Goal: Task Accomplishment & Management: Manage account settings

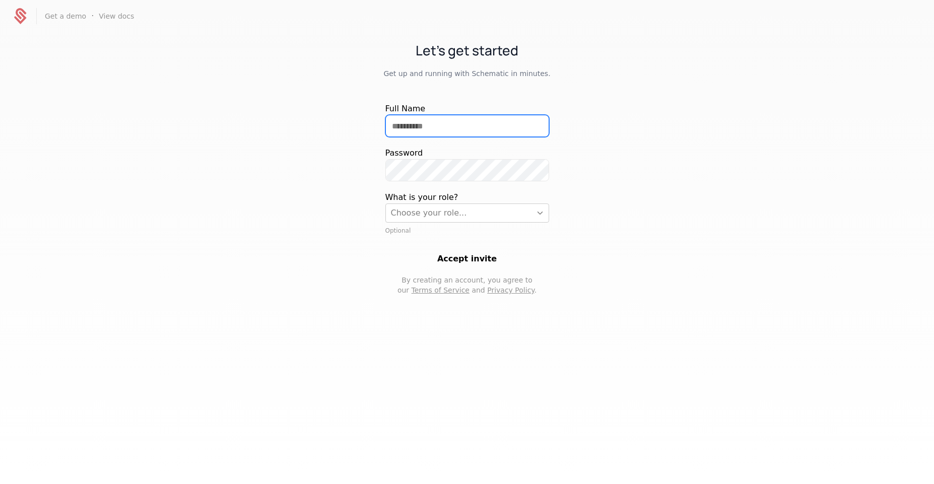
click at [428, 118] on input "Full Name" at bounding box center [467, 125] width 163 height 21
type input "**********"
click at [433, 215] on div at bounding box center [458, 213] width 135 height 14
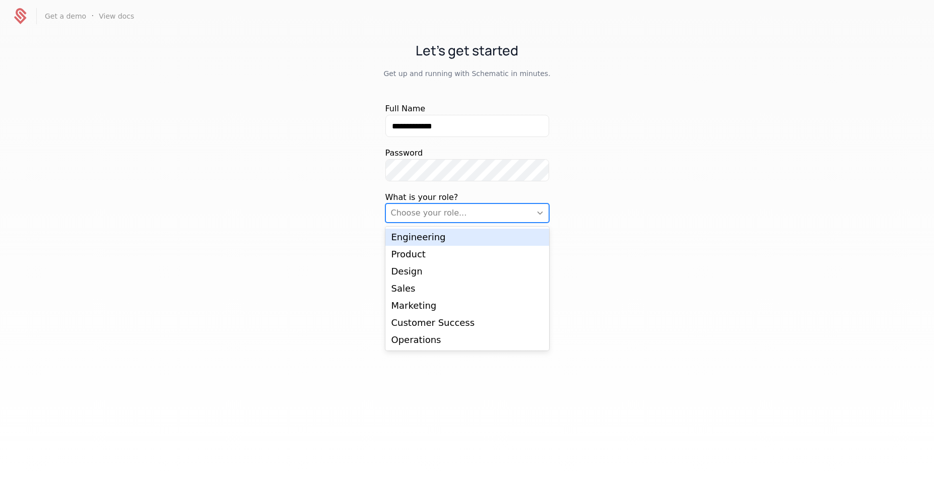
click at [447, 231] on div "Engineering" at bounding box center [467, 237] width 164 height 17
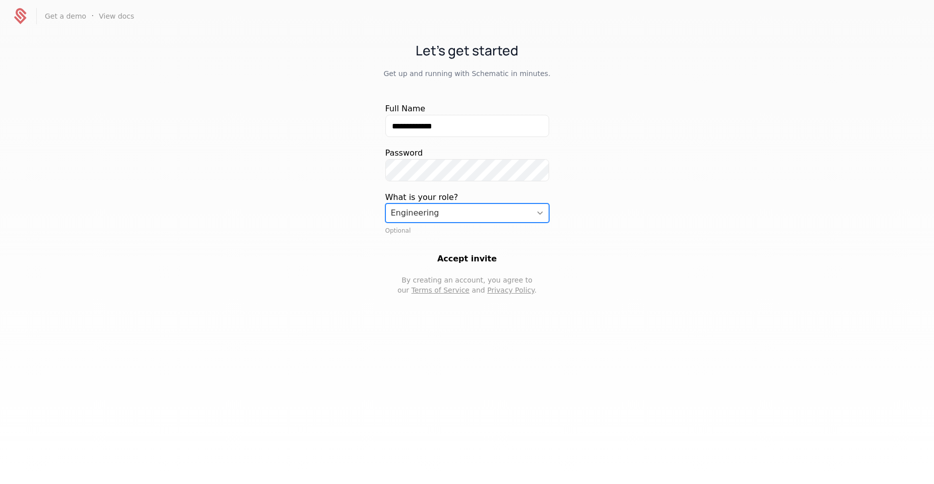
click at [470, 256] on button "Accept invite" at bounding box center [467, 259] width 164 height 12
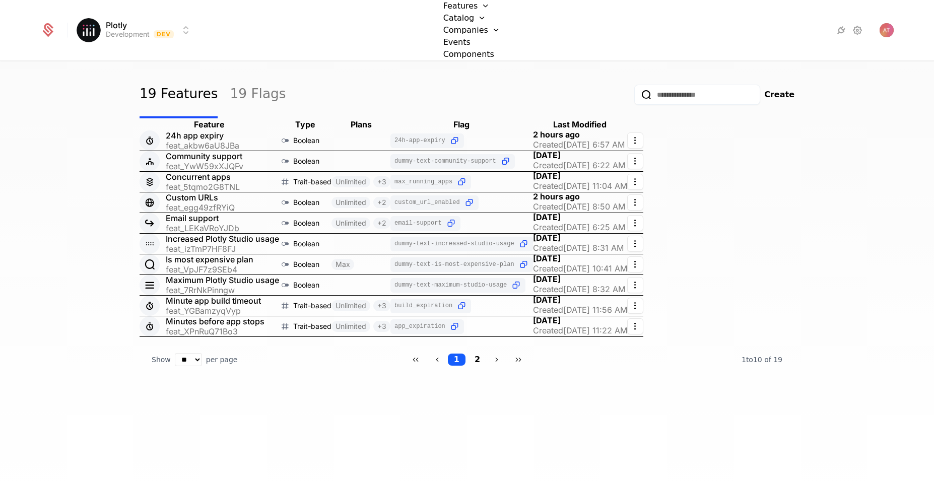
click at [856, 28] on icon at bounding box center [857, 30] width 12 height 12
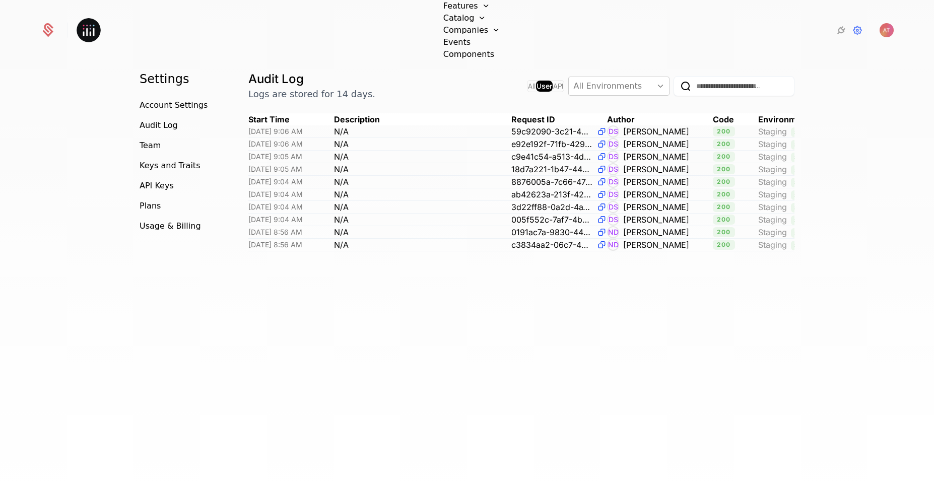
click at [171, 108] on span "Account Settings" at bounding box center [173, 105] width 68 height 12
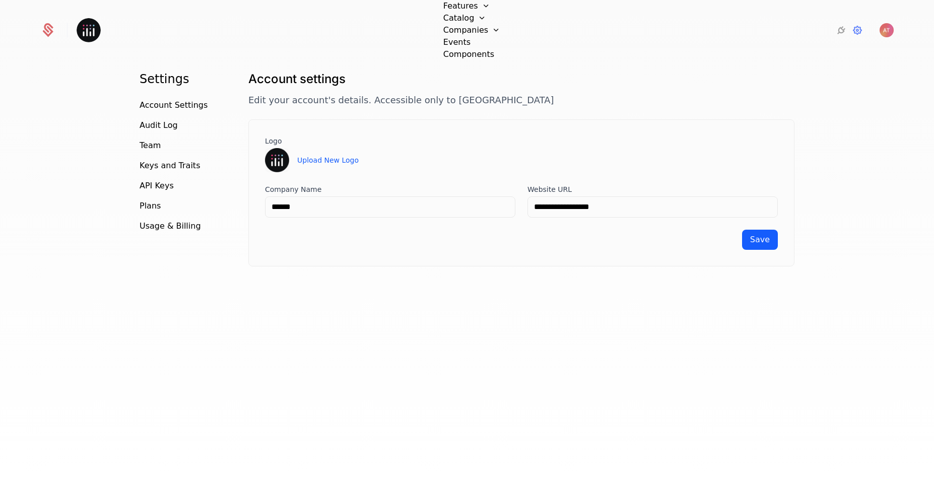
click at [83, 31] on img at bounding box center [89, 30] width 24 height 24
click at [158, 107] on span "Account Settings" at bounding box center [173, 105] width 68 height 12
click at [153, 148] on span "Team" at bounding box center [149, 145] width 21 height 12
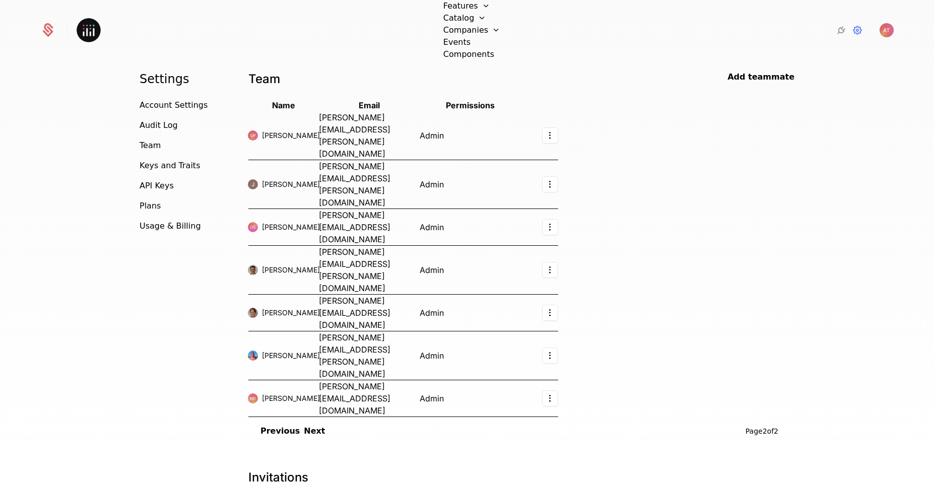
click at [265, 425] on button "Previous" at bounding box center [279, 431] width 39 height 12
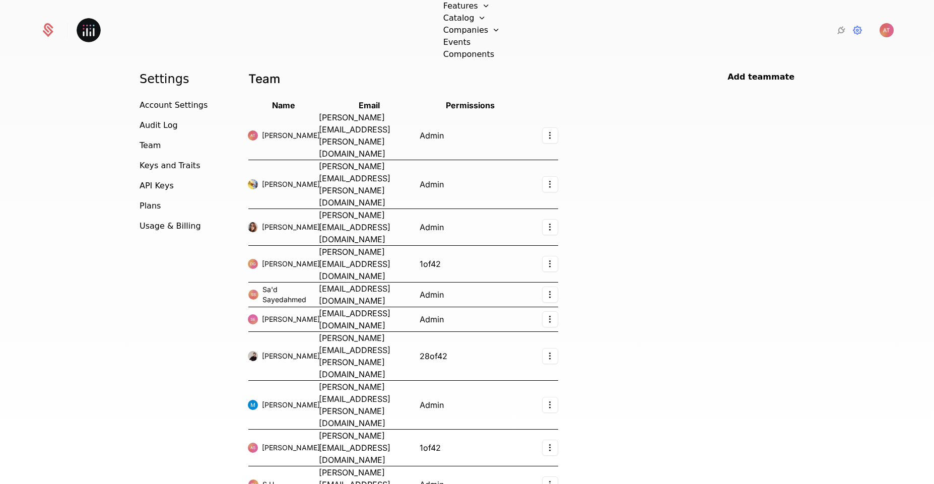
click at [148, 105] on span "Account Settings" at bounding box center [173, 105] width 68 height 12
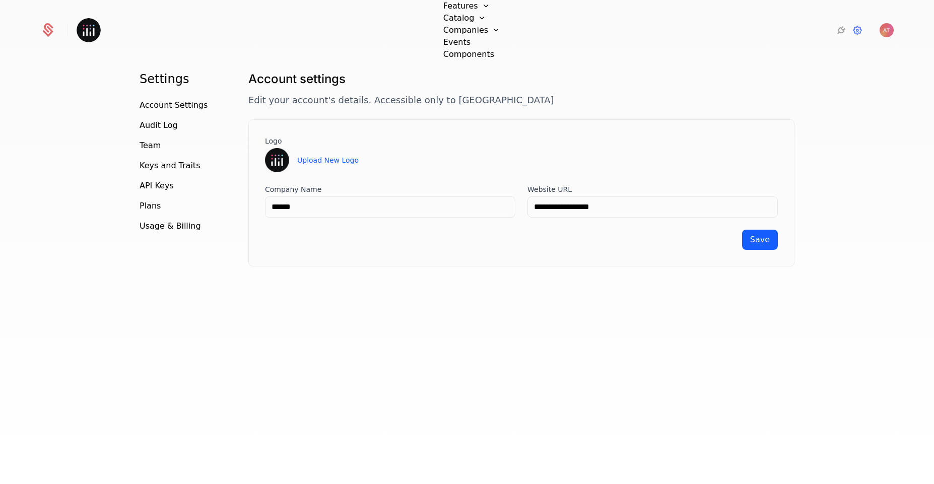
click at [859, 34] on icon at bounding box center [857, 30] width 12 height 12
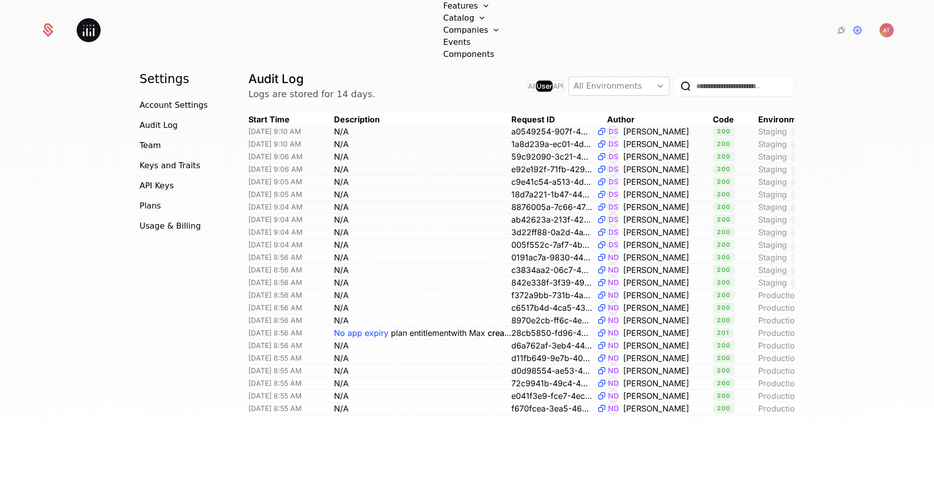
click at [153, 109] on span "Account Settings" at bounding box center [173, 105] width 68 height 12
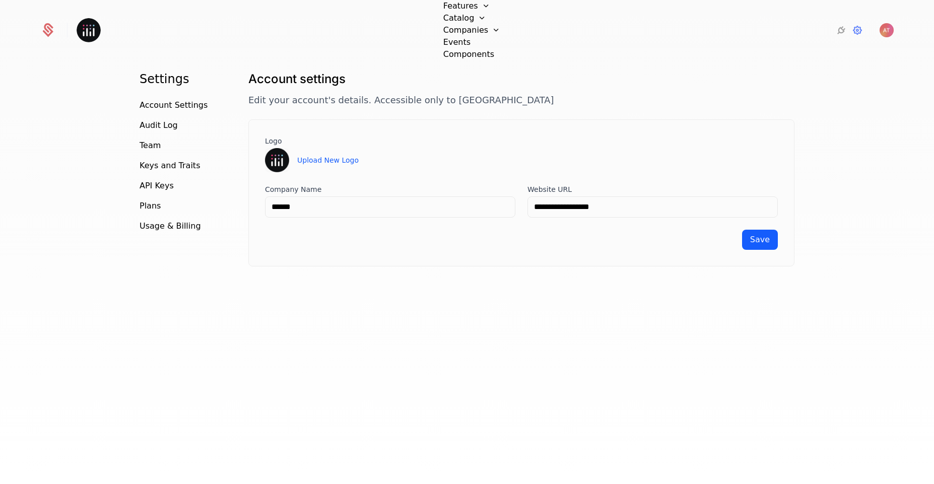
click at [148, 151] on span "Team" at bounding box center [149, 145] width 21 height 12
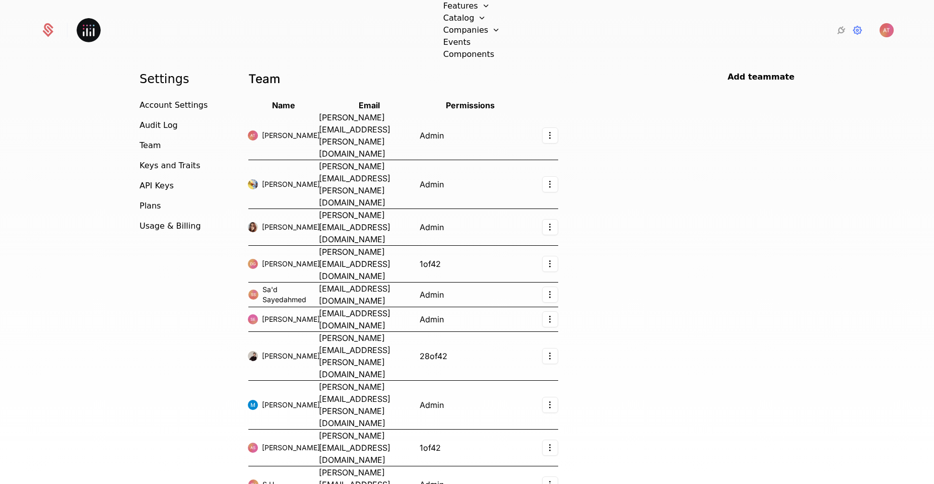
click at [148, 165] on span "Keys and Traits" at bounding box center [169, 166] width 60 height 12
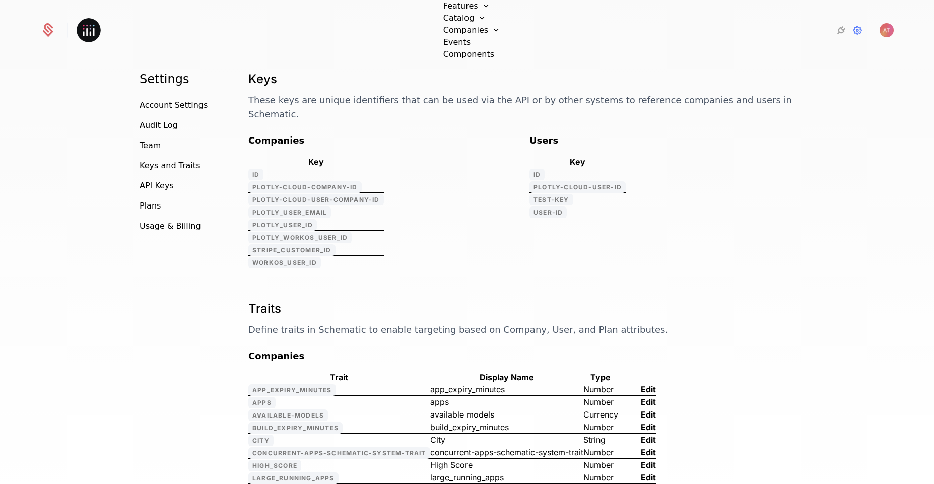
click at [149, 145] on span "Team" at bounding box center [149, 145] width 21 height 12
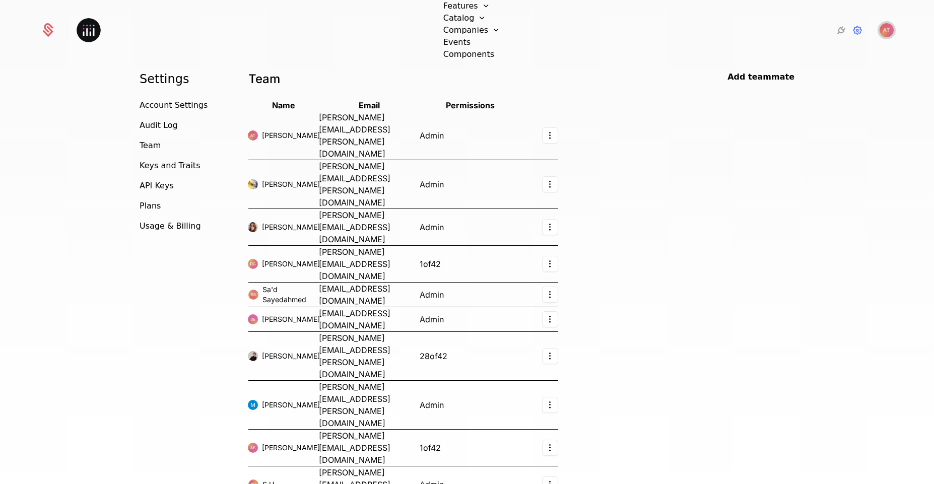
click at [884, 26] on img "Open user button" at bounding box center [886, 30] width 14 height 14
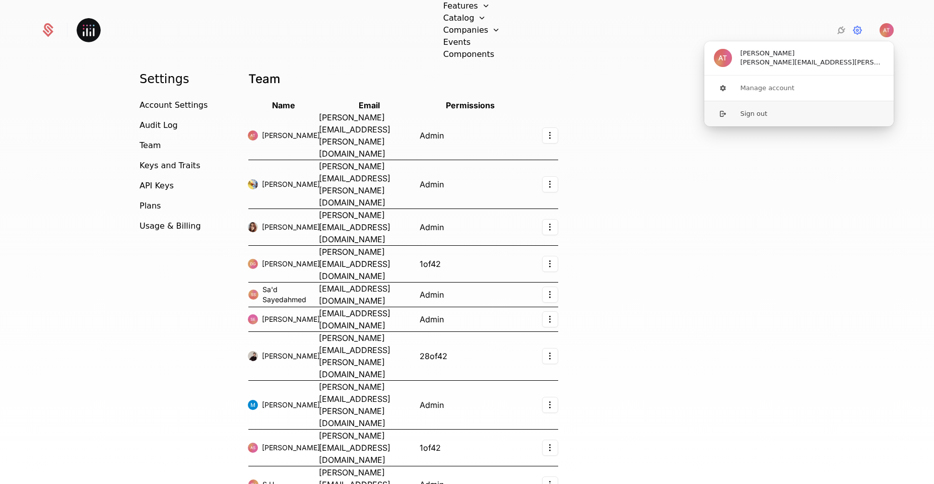
click at [756, 117] on button "Sign out" at bounding box center [798, 114] width 190 height 26
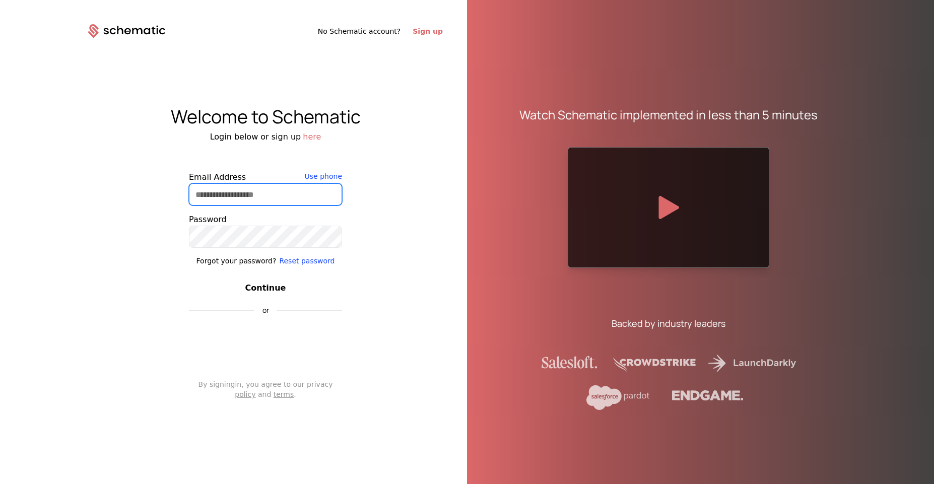
click at [216, 193] on input "Email Address" at bounding box center [265, 194] width 152 height 21
click at [268, 333] on button "Continue with Google" at bounding box center [265, 333] width 153 height 20
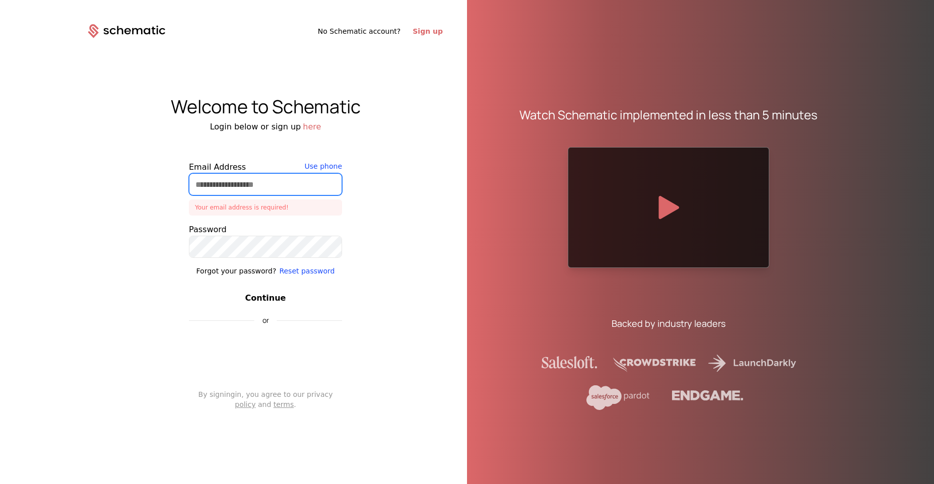
click at [246, 182] on input "Email Address" at bounding box center [265, 184] width 152 height 21
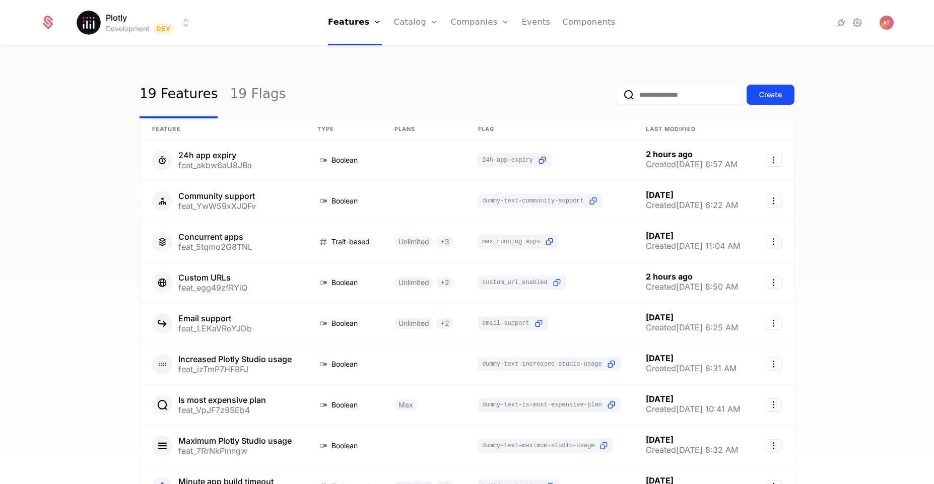
click at [182, 25] on html "Plotly Development Dev Features Features Flags Catalog Plans Add Ons Credits Co…" at bounding box center [467, 242] width 934 height 484
drag, startPoint x: 93, startPoint y: 151, endPoint x: 86, endPoint y: 147, distance: 7.4
click at [92, 151] on html "Plotly Development Dev Features Features Flags Catalog Plans Add Ons Credits Co…" at bounding box center [467, 242] width 934 height 484
click at [862, 23] on icon at bounding box center [857, 23] width 12 height 12
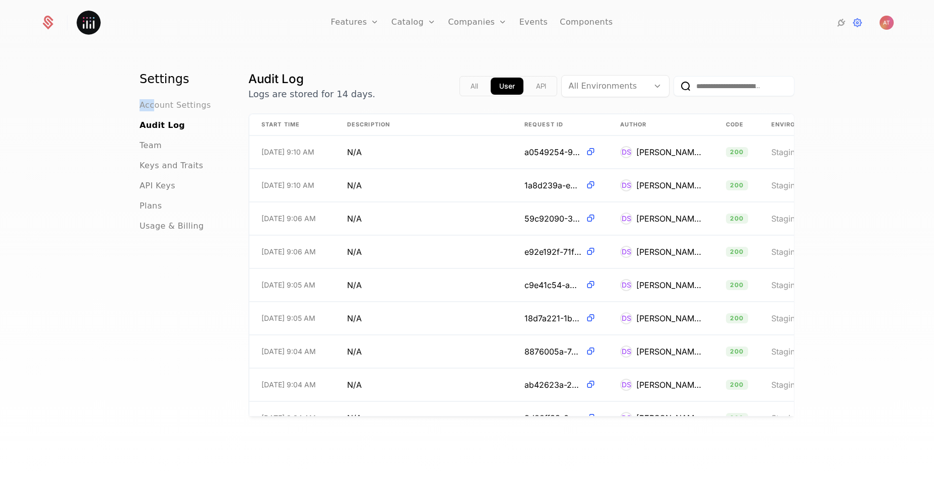
click at [149, 100] on nav "Settings Account Settings Audit Log Team Keys and Traits API Keys Plans Usage &…" at bounding box center [181, 151] width 85 height 161
click at [154, 101] on span "Account Settings" at bounding box center [175, 105] width 72 height 12
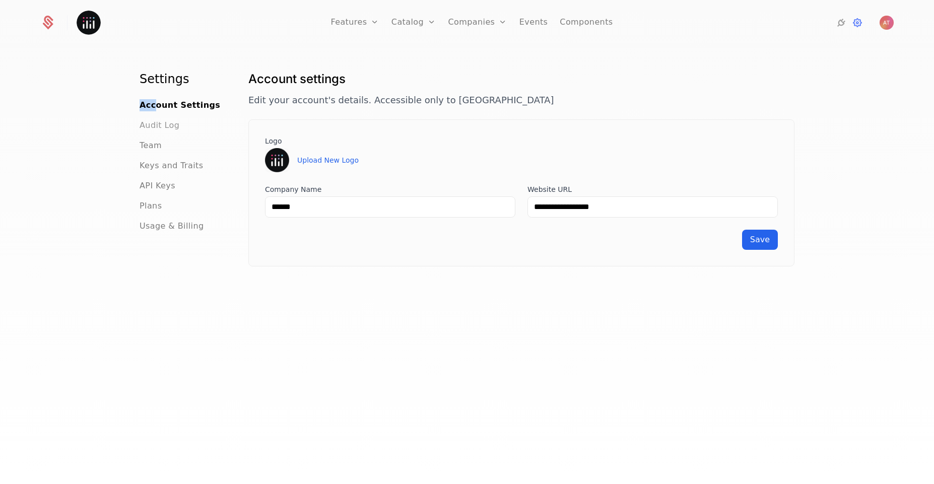
click at [165, 127] on span "Audit Log" at bounding box center [159, 125] width 40 height 12
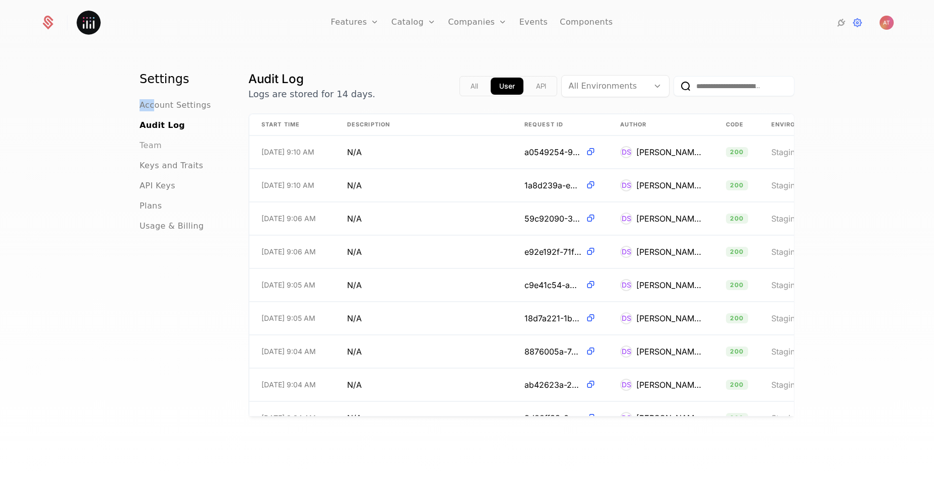
click at [150, 147] on span "Team" at bounding box center [150, 145] width 22 height 12
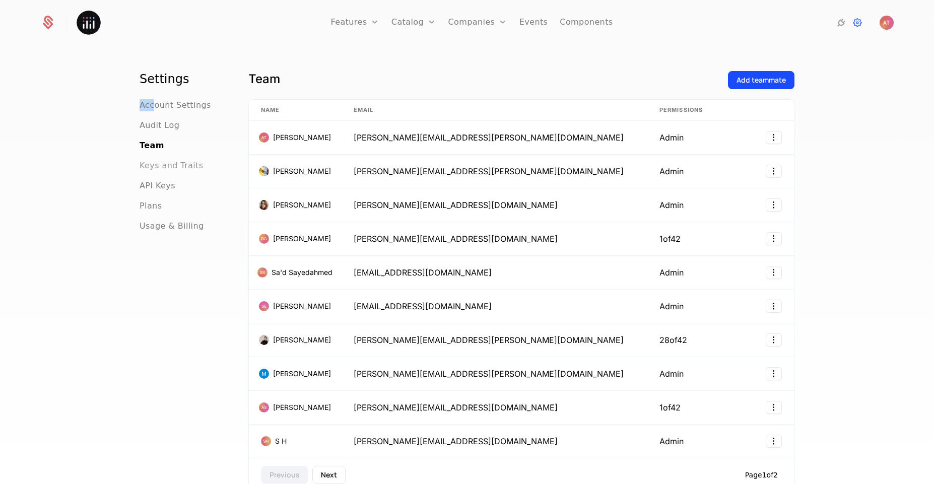
click at [153, 163] on span "Keys and Traits" at bounding box center [170, 166] width 63 height 12
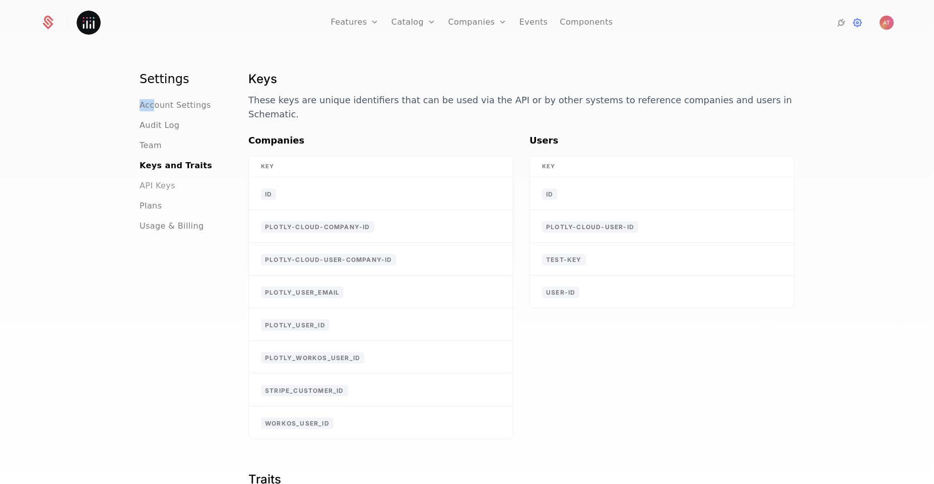
click at [153, 182] on span "API Keys" at bounding box center [157, 186] width 36 height 12
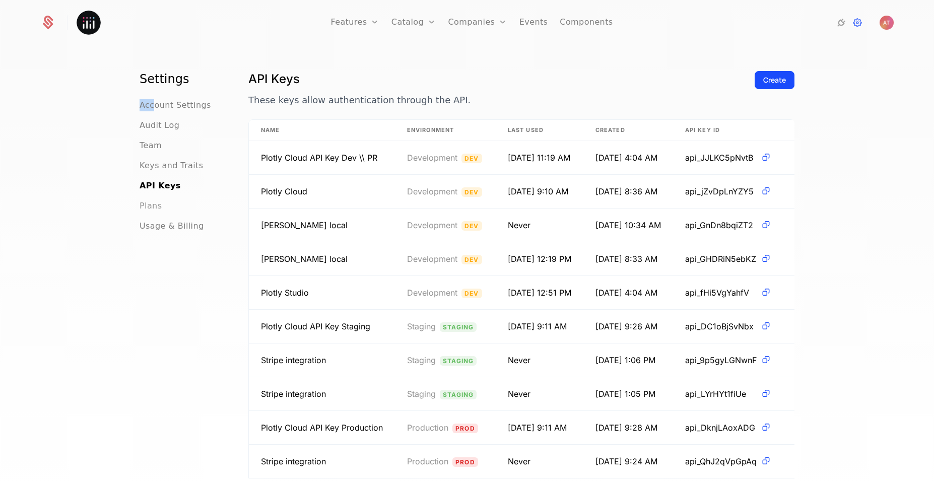
click at [151, 206] on span "Plans" at bounding box center [150, 206] width 22 height 12
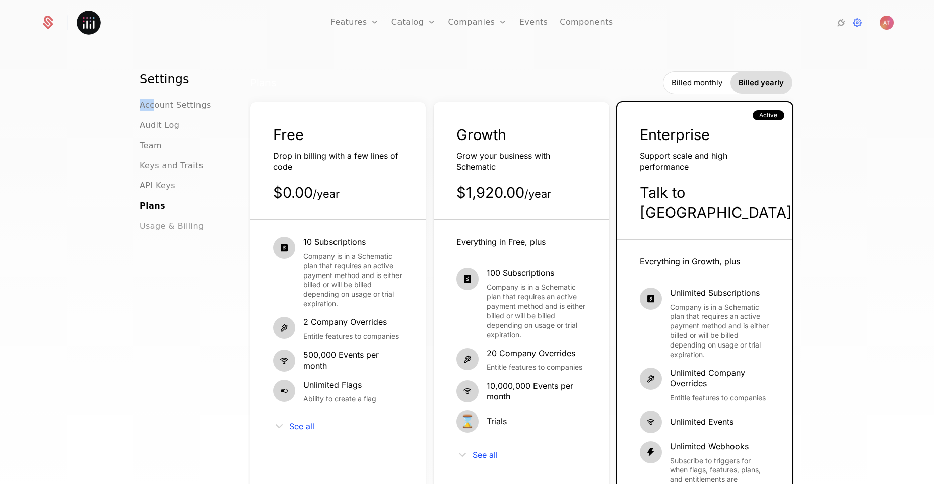
click at [161, 227] on span "Usage & Billing" at bounding box center [171, 226] width 64 height 12
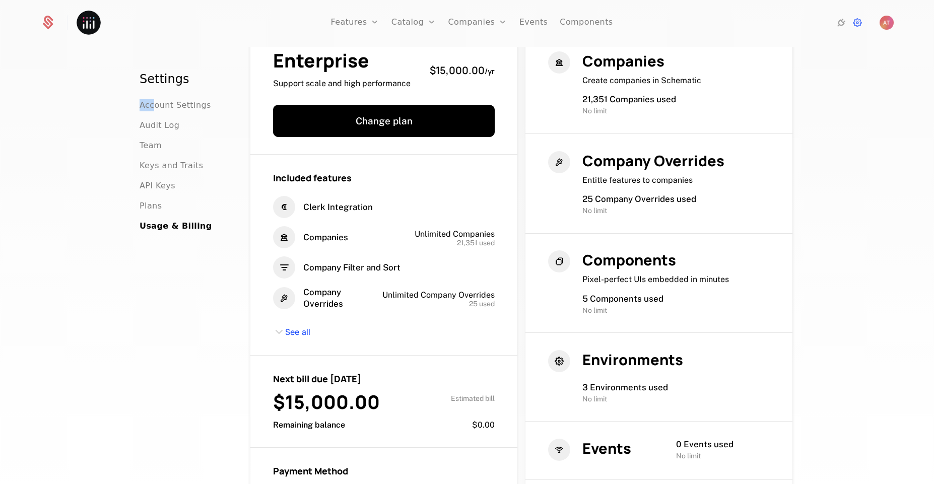
scroll to position [38, 0]
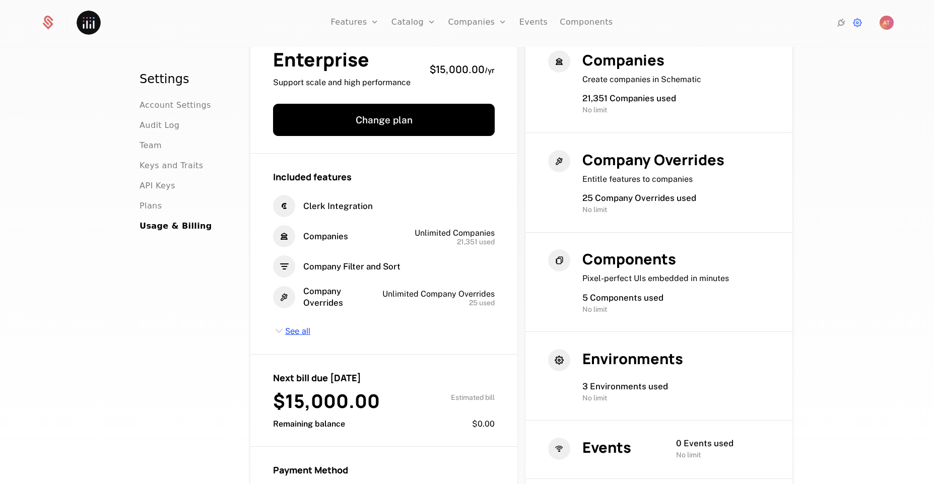
drag, startPoint x: 310, startPoint y: 329, endPoint x: 299, endPoint y: 329, distance: 11.6
click at [309, 329] on div "See all" at bounding box center [384, 331] width 222 height 12
drag, startPoint x: 305, startPoint y: 330, endPoint x: 303, endPoint y: 344, distance: 13.7
click at [304, 334] on span "See all" at bounding box center [297, 331] width 25 height 11
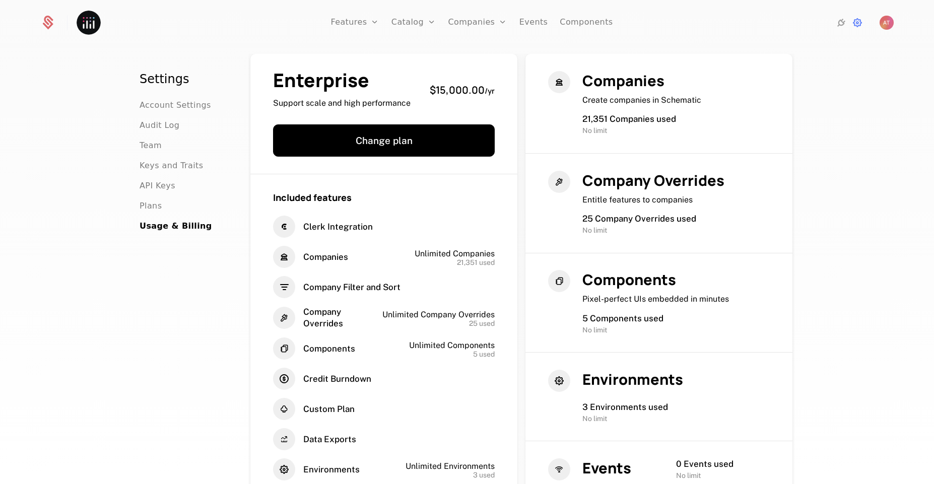
scroll to position [0, 0]
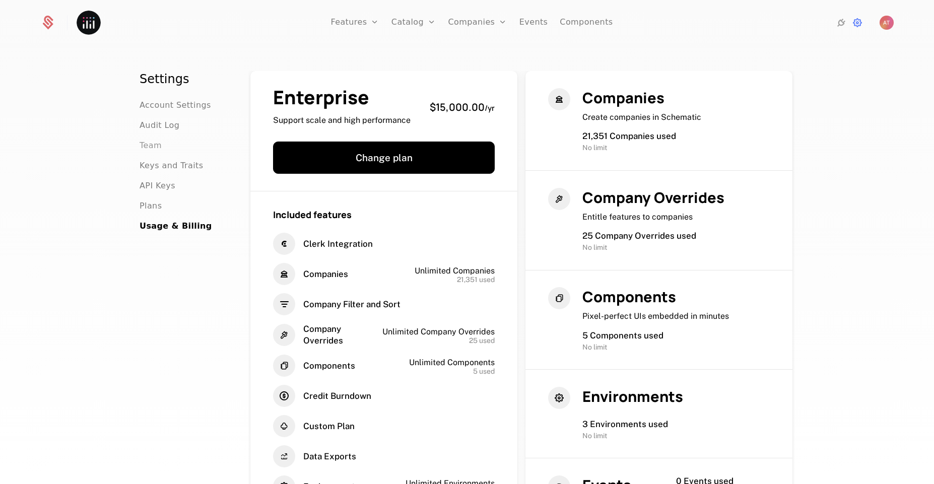
click at [151, 146] on span "Team" at bounding box center [150, 145] width 22 height 12
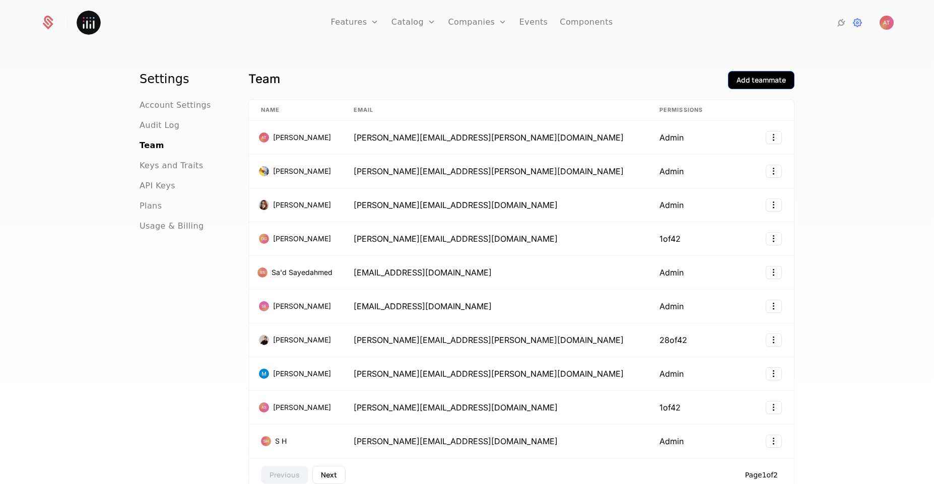
click at [740, 77] on div "Add teammate" at bounding box center [760, 80] width 49 height 10
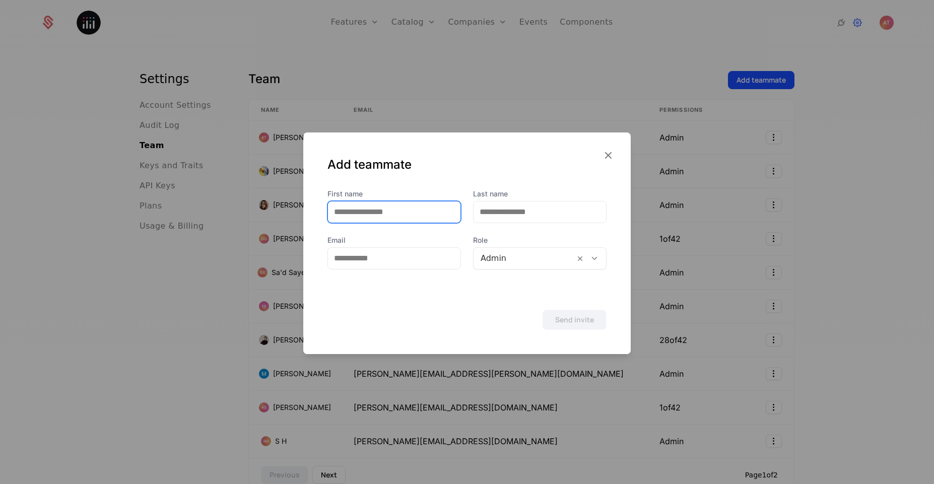
click at [349, 208] on input "First name" at bounding box center [394, 211] width 132 height 21
type input "******"
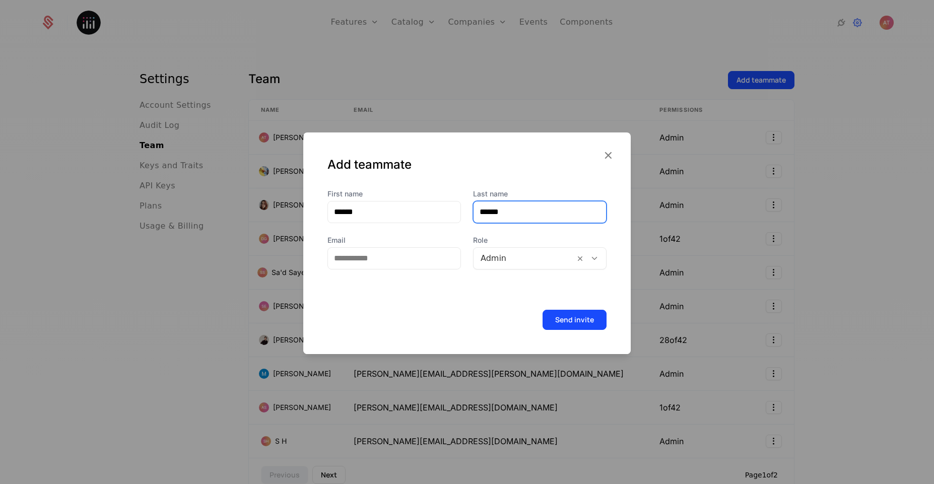
type input "******"
click at [364, 266] on input "Email" at bounding box center [394, 258] width 132 height 21
paste input "**********"
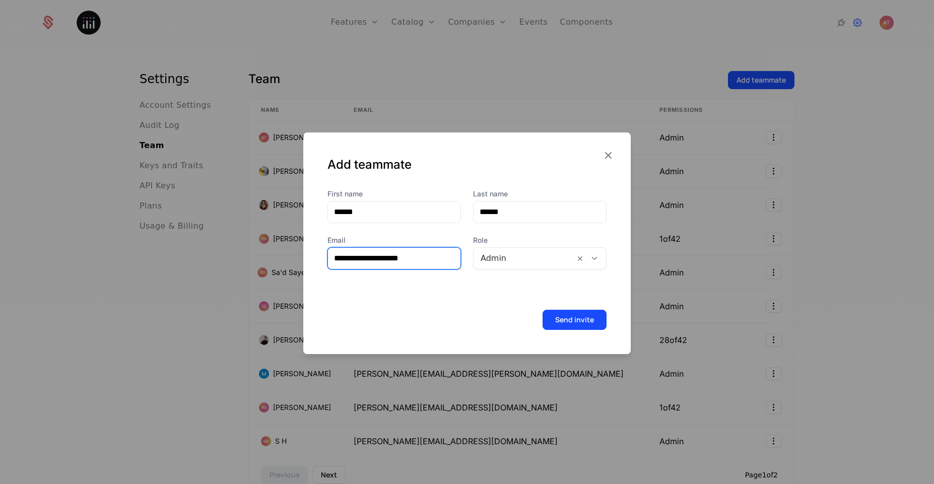
type input "**********"
click at [532, 301] on div "Send invite" at bounding box center [466, 324] width 327 height 60
click at [559, 322] on button "Send invite" at bounding box center [574, 320] width 64 height 20
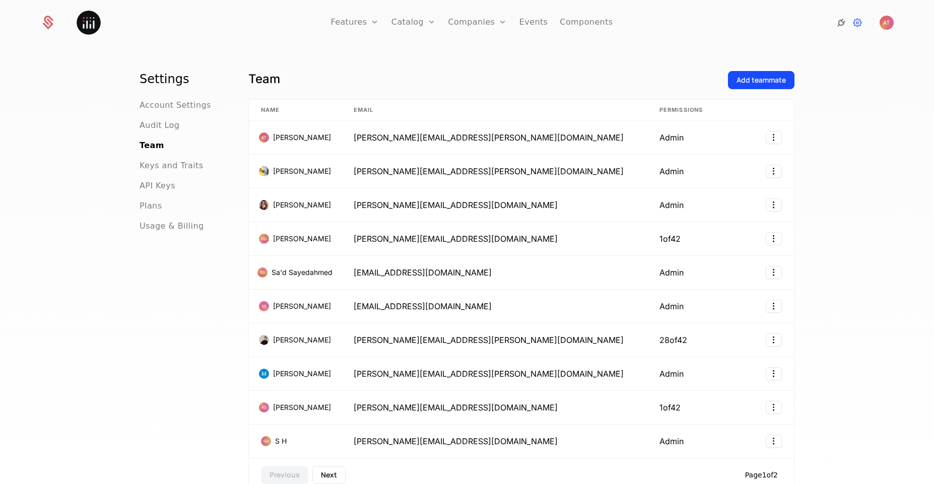
click at [837, 22] on icon at bounding box center [841, 23] width 12 height 12
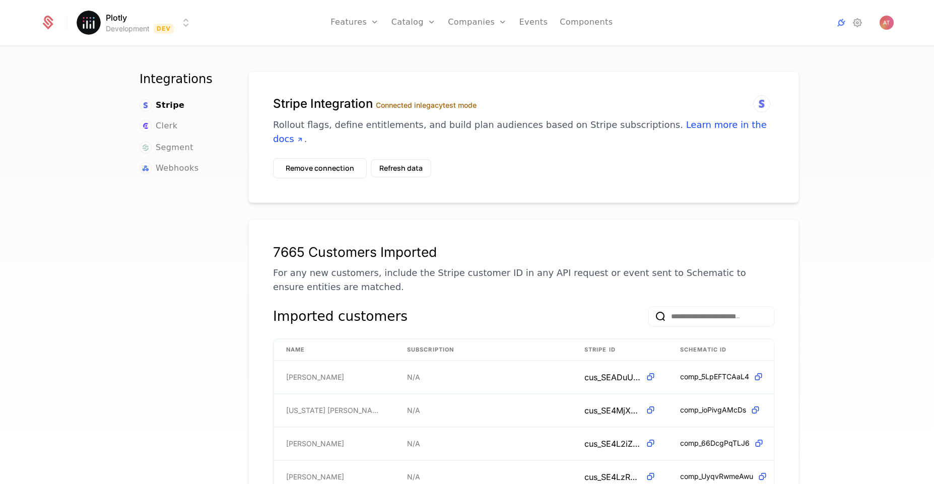
click at [150, 21] on html "Plotly Development Dev Features Features Flags Catalog Plans Add Ons Credits Co…" at bounding box center [467, 242] width 934 height 484
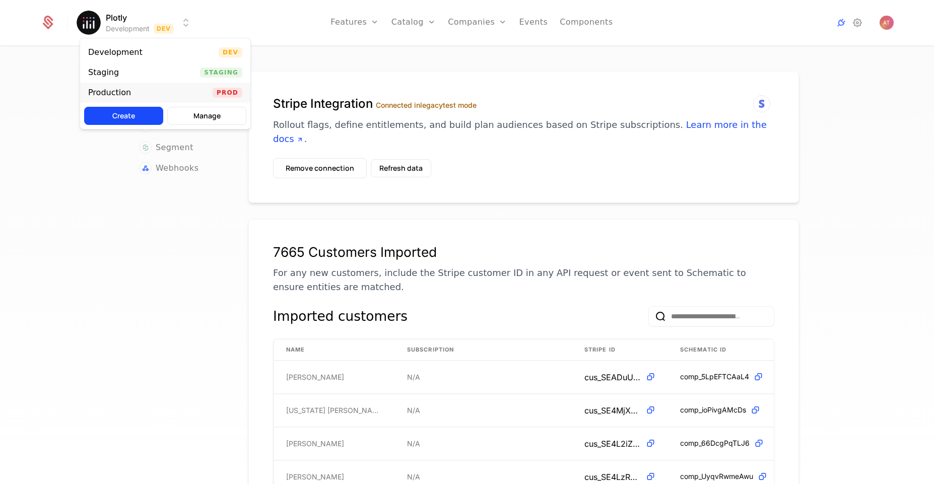
click at [116, 91] on div "Production" at bounding box center [109, 93] width 43 height 8
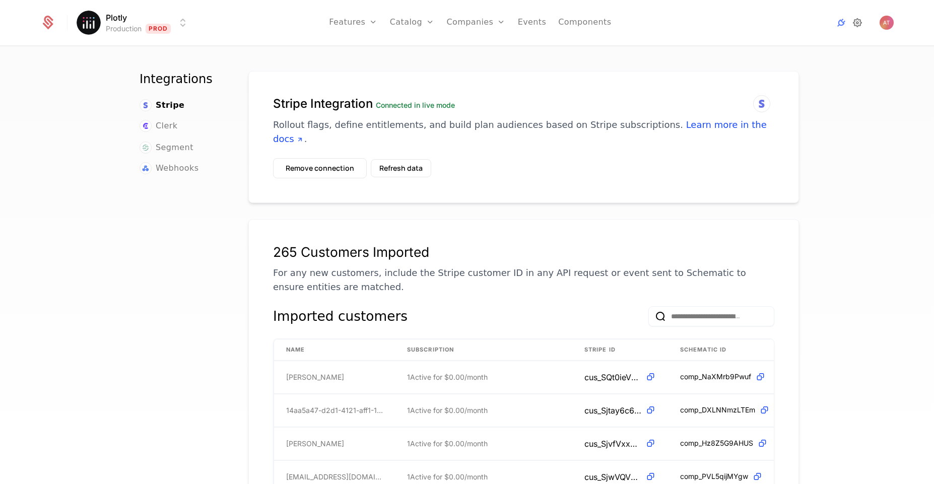
click at [853, 26] on div at bounding box center [807, 23] width 112 height 12
click at [854, 26] on icon at bounding box center [857, 23] width 12 height 12
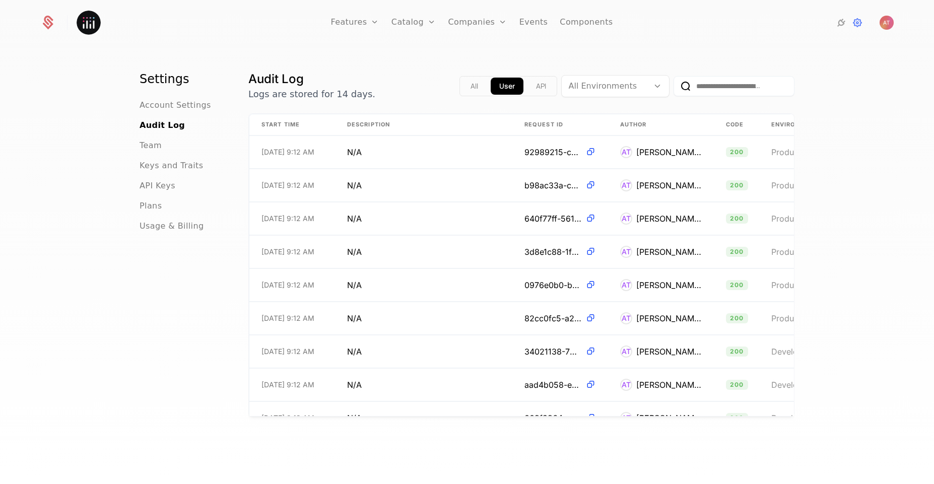
click at [161, 140] on div "Team" at bounding box center [181, 145] width 85 height 12
click at [152, 145] on span "Team" at bounding box center [150, 145] width 22 height 12
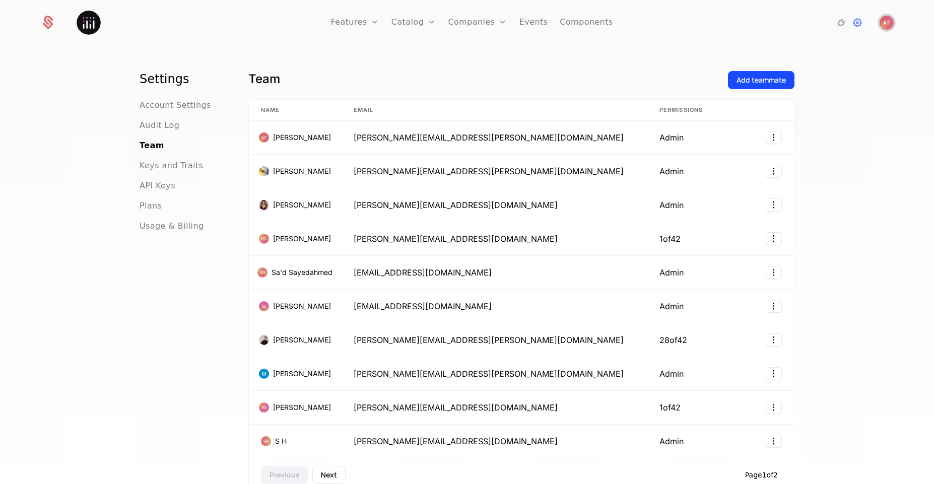
click at [883, 23] on img "Open user button" at bounding box center [886, 23] width 14 height 14
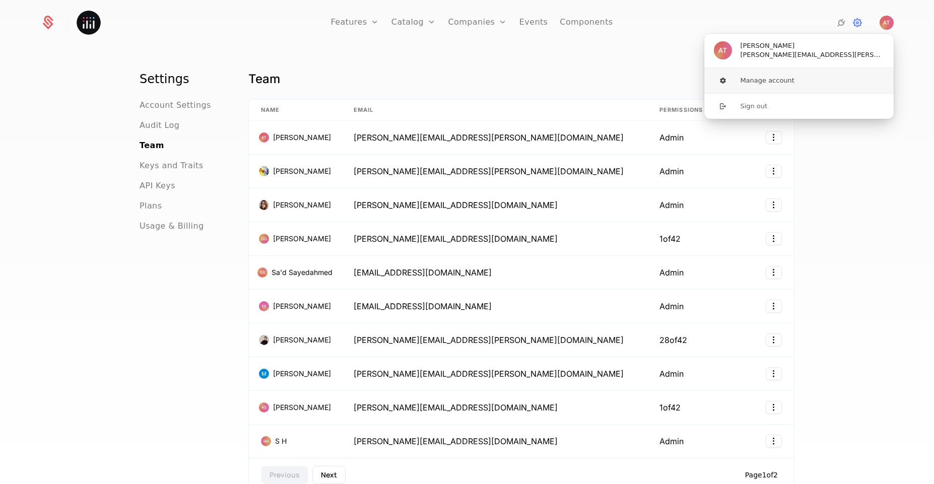
click at [758, 79] on button "Manage account" at bounding box center [798, 80] width 190 height 25
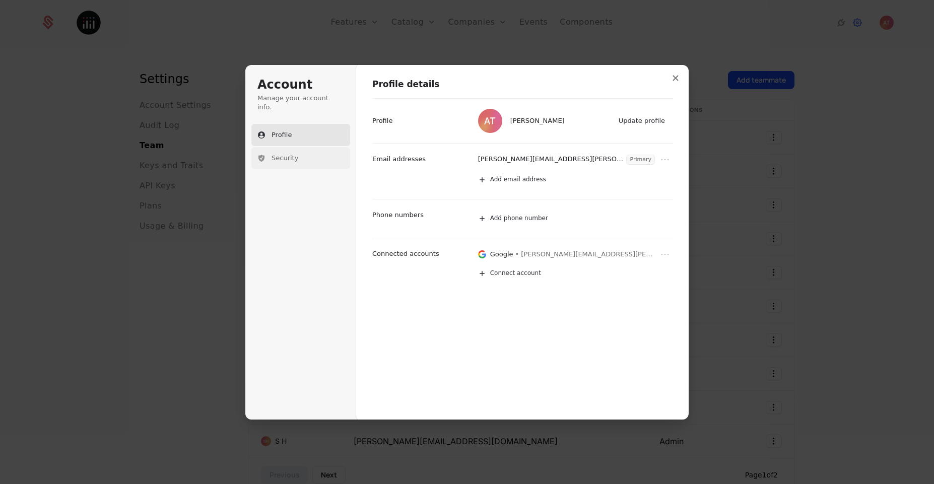
click at [296, 149] on button "Security" at bounding box center [300, 158] width 99 height 22
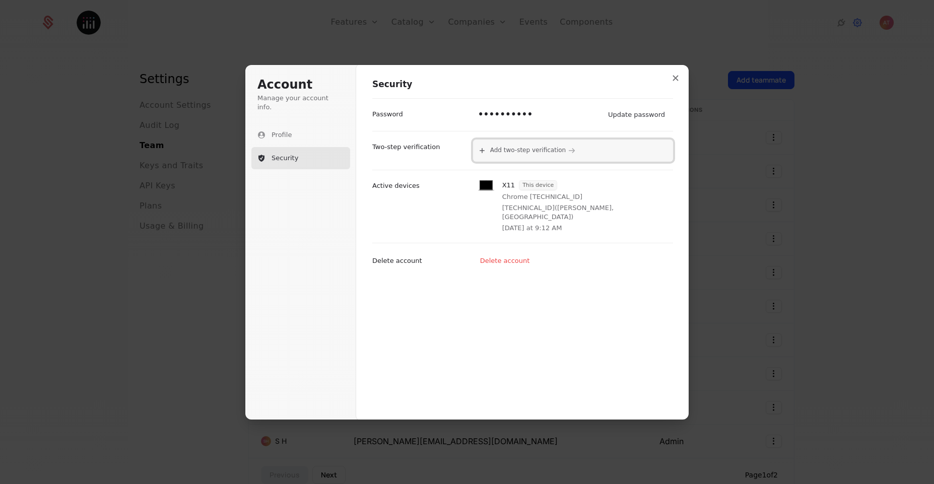
click at [518, 148] on span "Add two-step verification" at bounding box center [528, 151] width 76 height 8
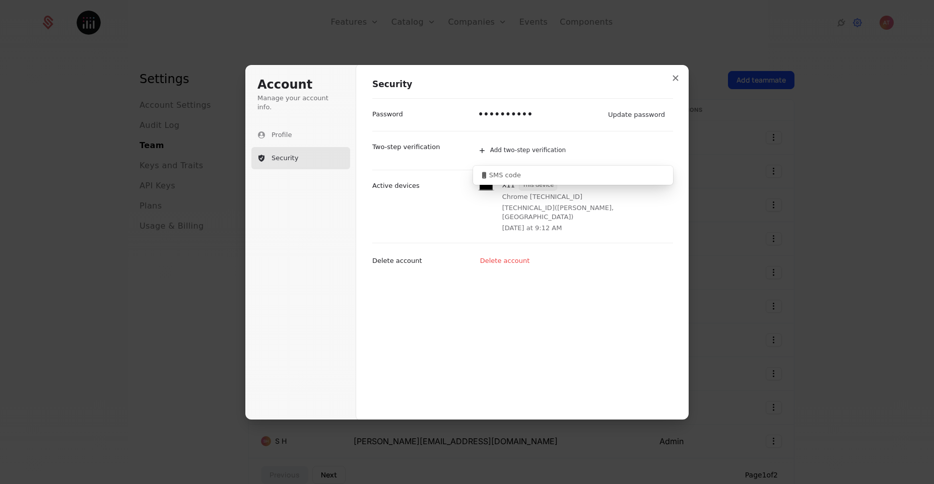
click at [410, 149] on p "Two-step verification" at bounding box center [405, 147] width 67 height 9
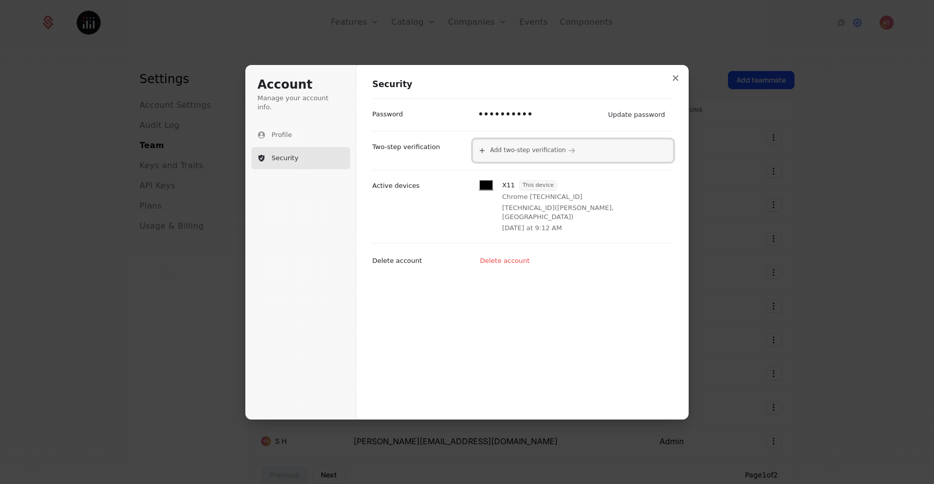
click at [515, 154] on span "Add two-step verification" at bounding box center [528, 151] width 76 height 8
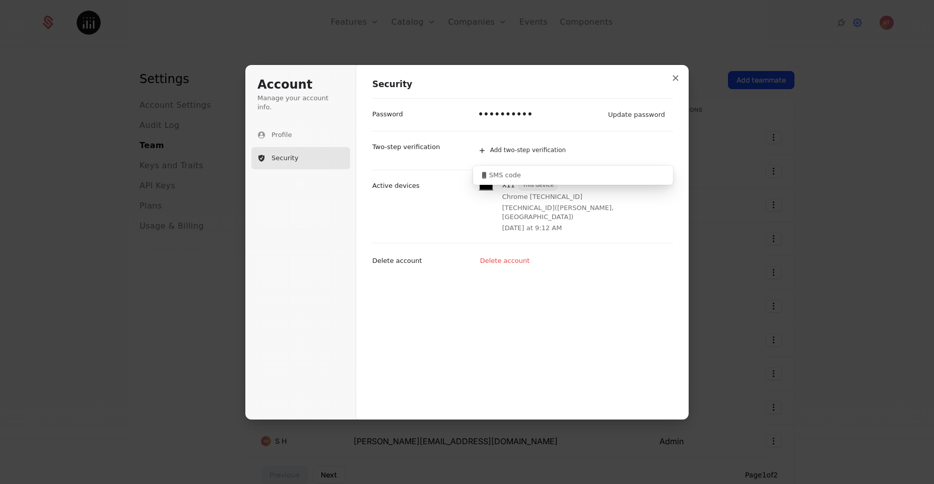
click at [884, 135] on div "Account Manage your account info. Profile Security Account Security •••••••••• …" at bounding box center [467, 242] width 934 height 484
click at [677, 81] on button "Close modal" at bounding box center [675, 78] width 18 height 18
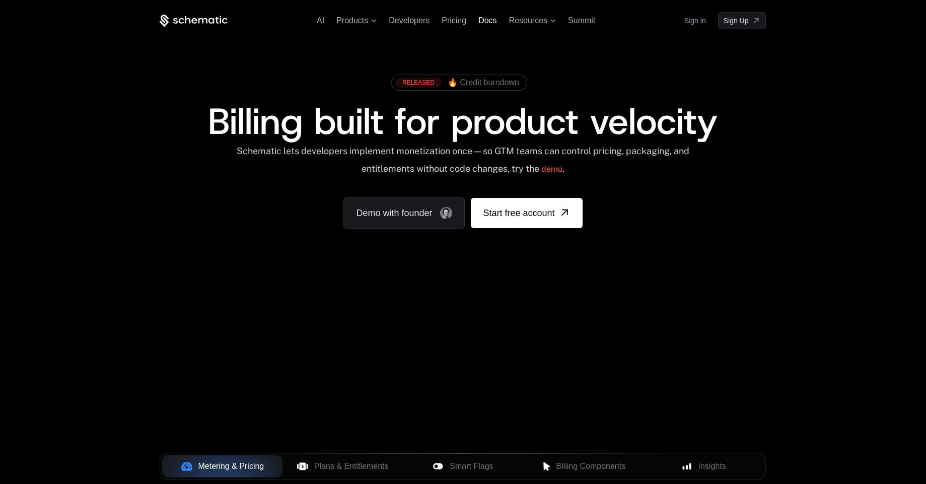
click at [482, 22] on span "Docs" at bounding box center [487, 20] width 18 height 9
